Goal: Task Accomplishment & Management: Manage account settings

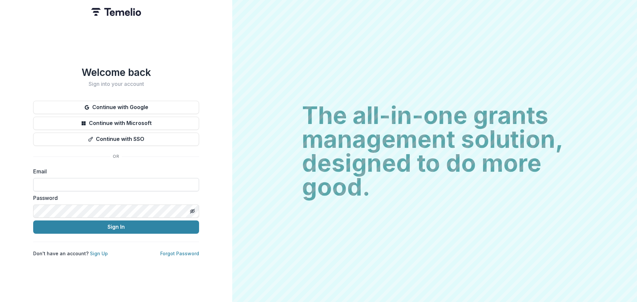
click at [64, 184] on input at bounding box center [116, 184] width 166 height 13
type input "**********"
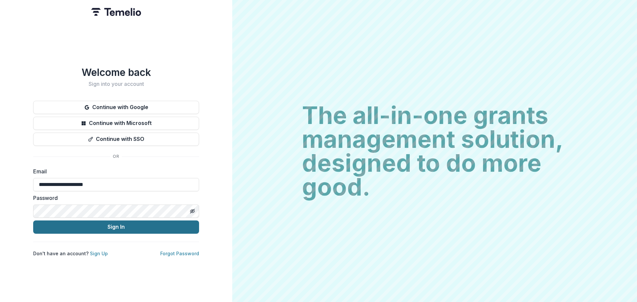
click at [89, 223] on button "Sign In" at bounding box center [116, 226] width 166 height 13
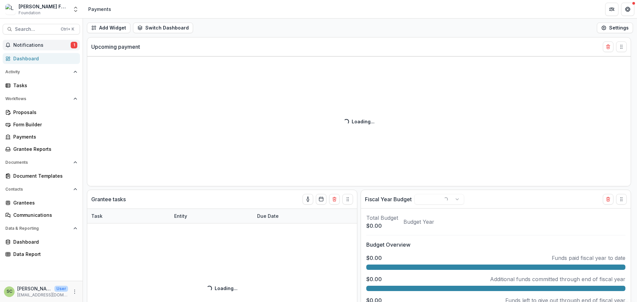
click at [53, 43] on span "Notifications" at bounding box center [41, 45] width 57 height 6
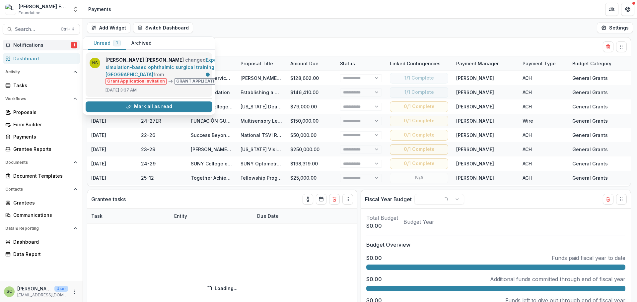
click at [160, 71] on link "Expansion of simulation-based ophthalmic surgical training at the University of…" at bounding box center [170, 67] width 131 height 20
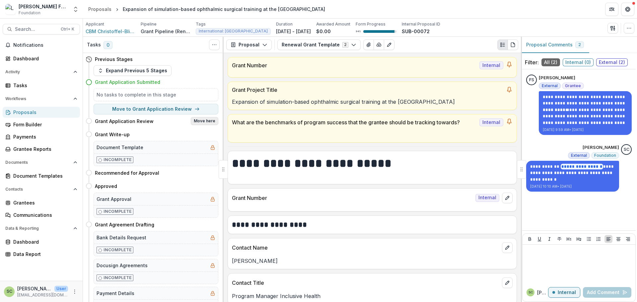
click at [206, 121] on button "Move here" at bounding box center [205, 121] width 28 height 8
select select "**********"
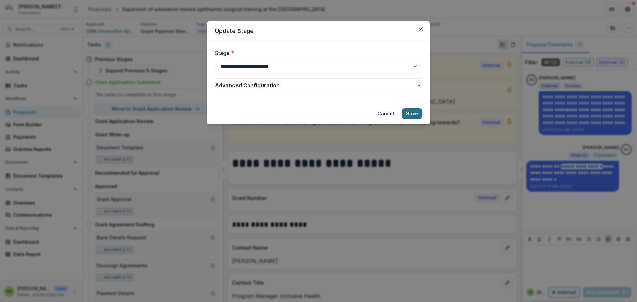
click at [410, 114] on button "Save" at bounding box center [412, 113] width 20 height 11
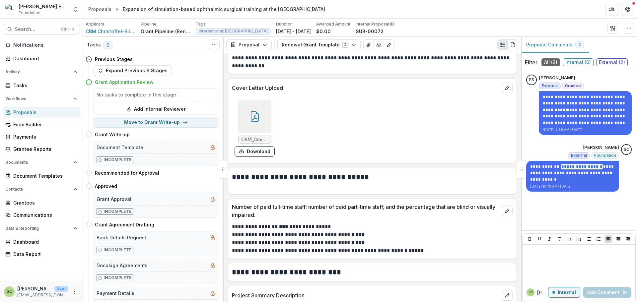
scroll to position [2254, 0]
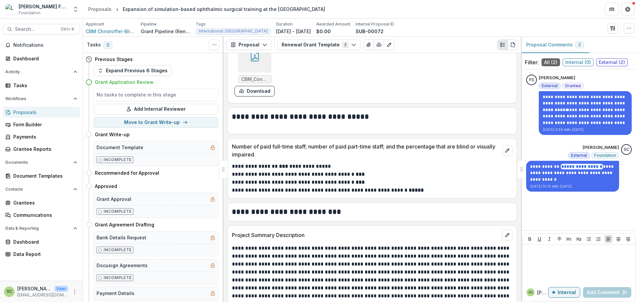
click at [262, 58] on div at bounding box center [254, 55] width 33 height 33
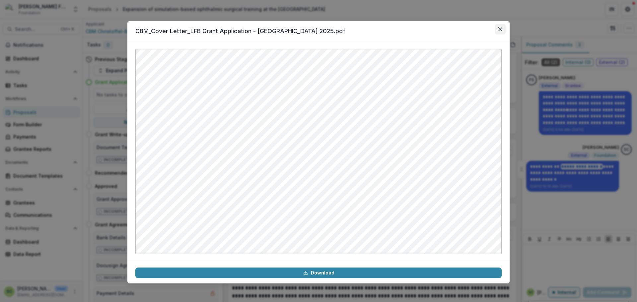
click at [501, 25] on button "Close" at bounding box center [500, 29] width 11 height 11
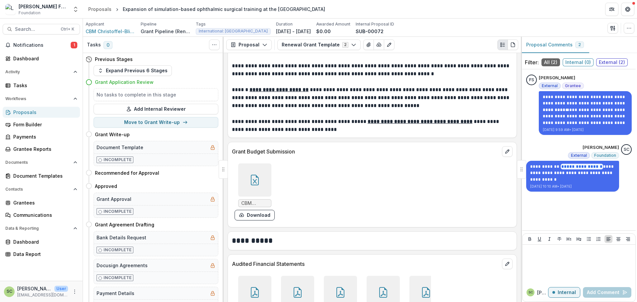
scroll to position [4019, 0]
click at [257, 175] on icon at bounding box center [254, 180] width 11 height 11
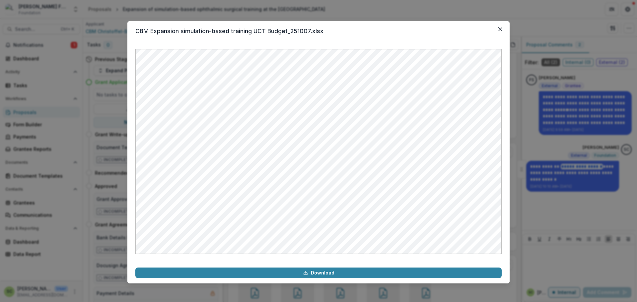
click at [513, 192] on div "CBM Expansion simulation-based training UCT Budget_251007.xlsx Download" at bounding box center [318, 151] width 637 height 302
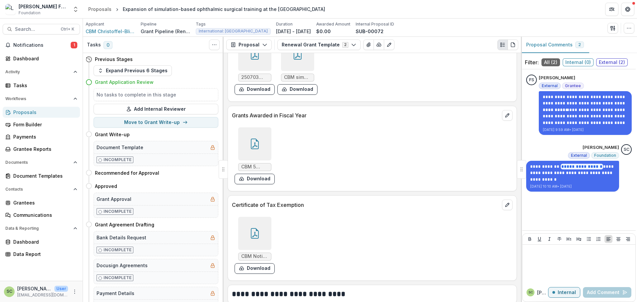
scroll to position [4417, 0]
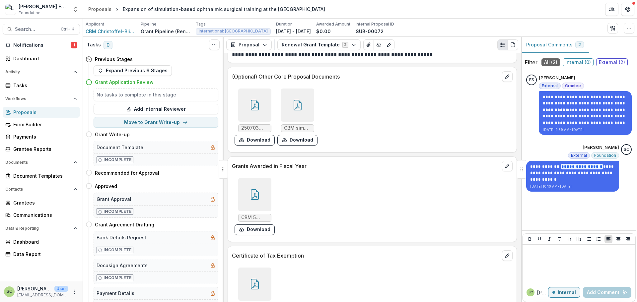
click at [303, 92] on div at bounding box center [297, 105] width 33 height 33
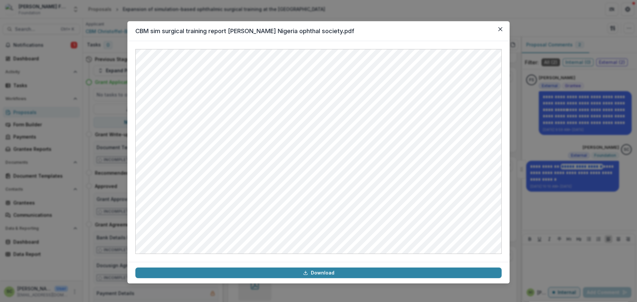
click at [525, 138] on div "CBM sim surgical training report Lavelle Babar Nigeria ophthal society.pdf Down…" at bounding box center [318, 151] width 637 height 302
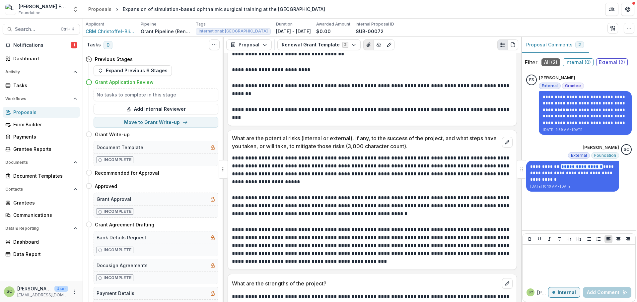
scroll to position [3488, 0]
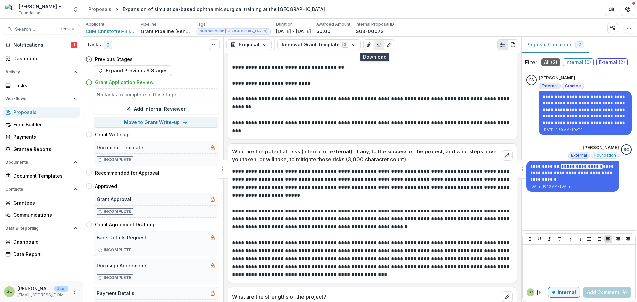
click at [376, 44] on icon "button" at bounding box center [378, 44] width 5 height 5
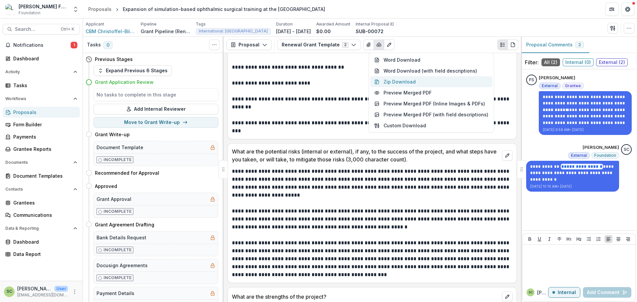
click at [388, 78] on button "Zip Download" at bounding box center [431, 81] width 122 height 11
